Goal: Find specific page/section: Find specific page/section

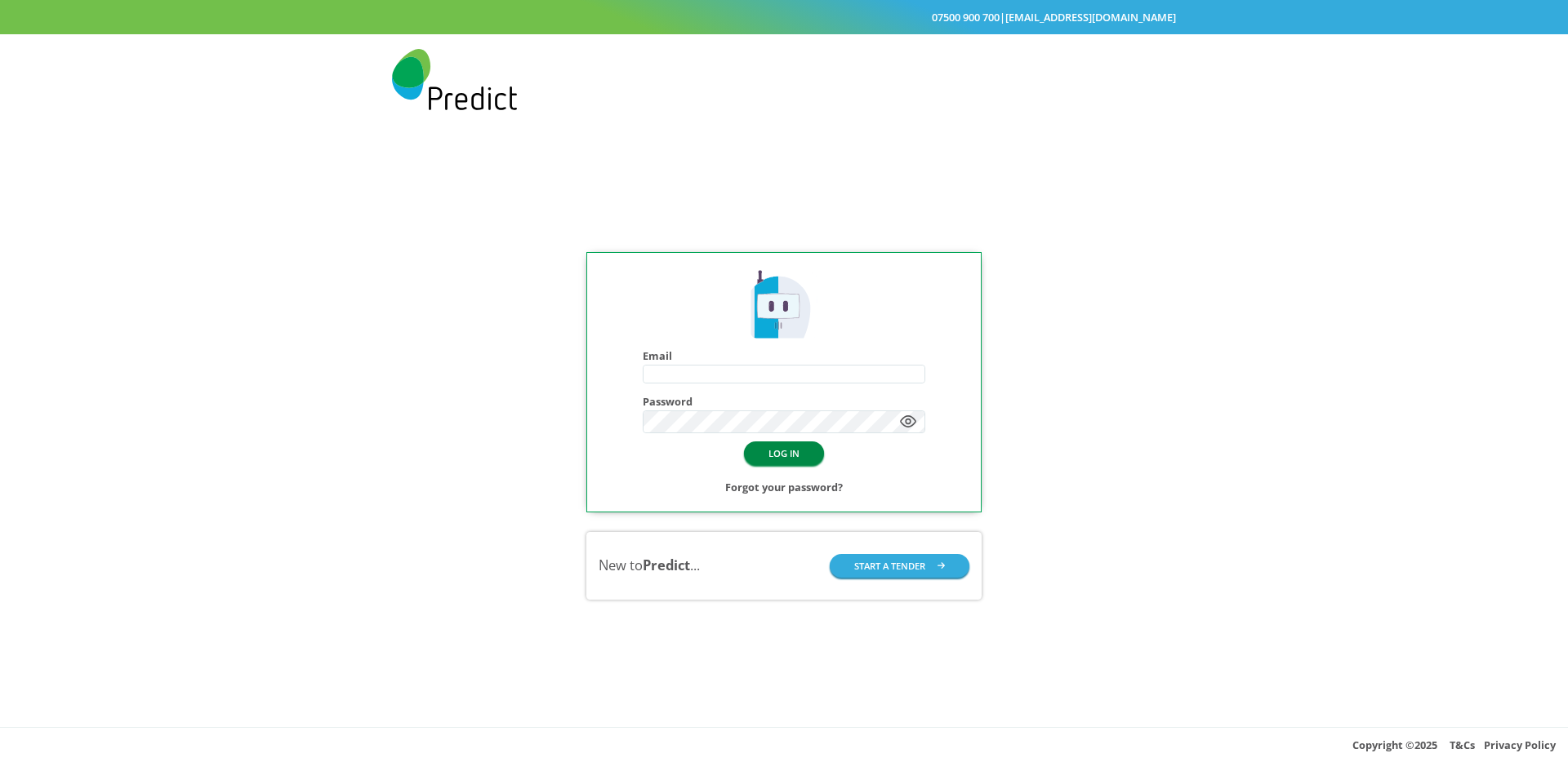
type input "**********"
click at [782, 458] on button "LOG IN" at bounding box center [784, 453] width 80 height 23
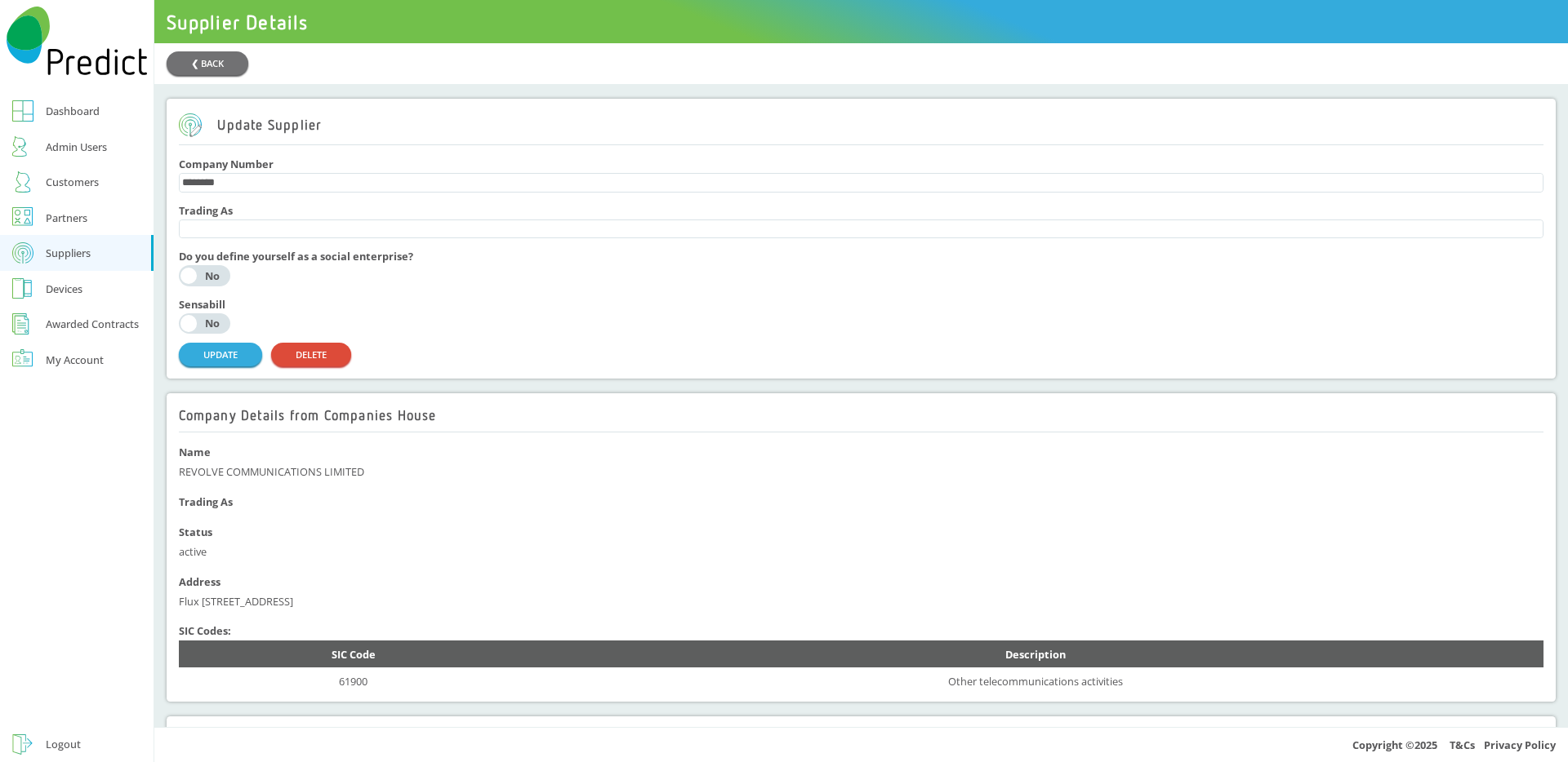
click at [84, 141] on div "Admin Users" at bounding box center [76, 147] width 62 height 20
